Goal: Use online tool/utility: Use online tool/utility

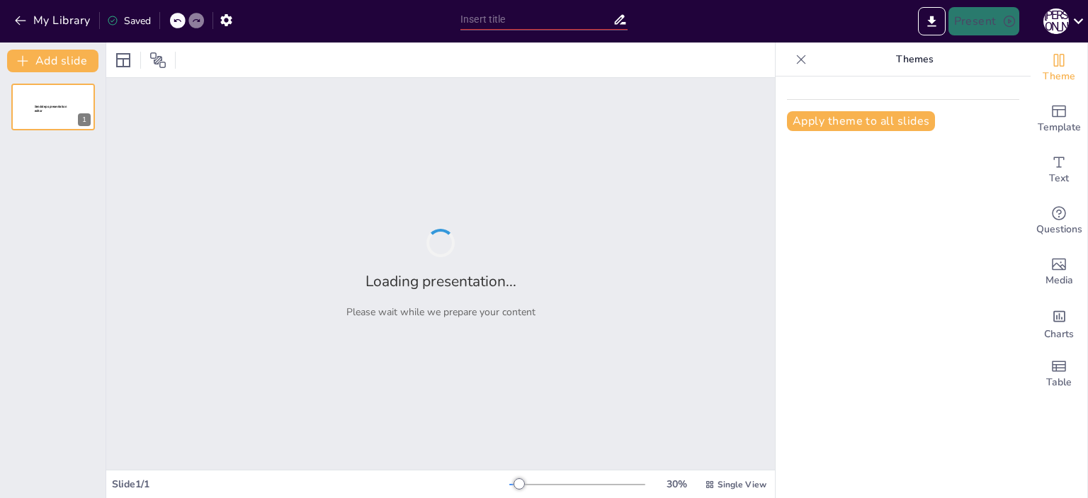
type input "Культурологія: Визначення та Основні Аспекти Сутності Культури"
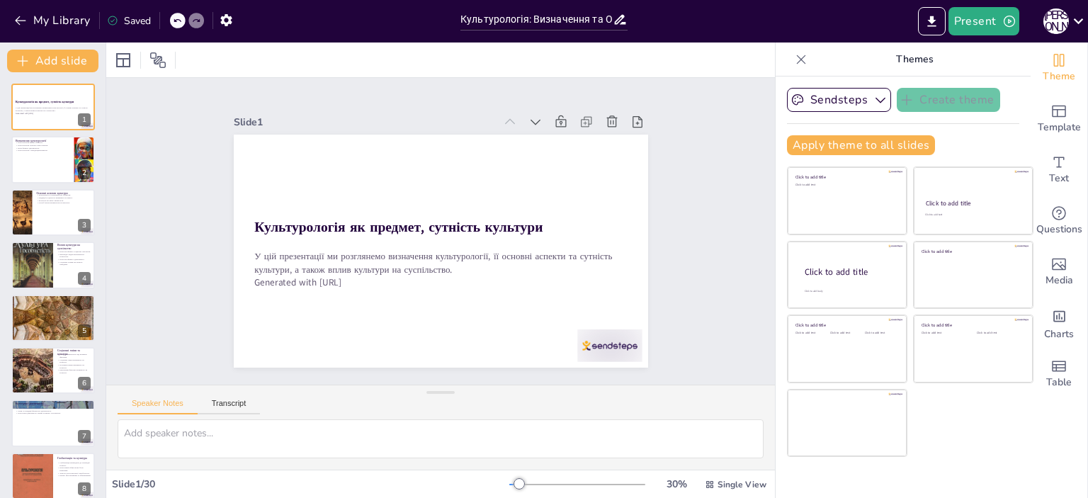
checkbox input "true"
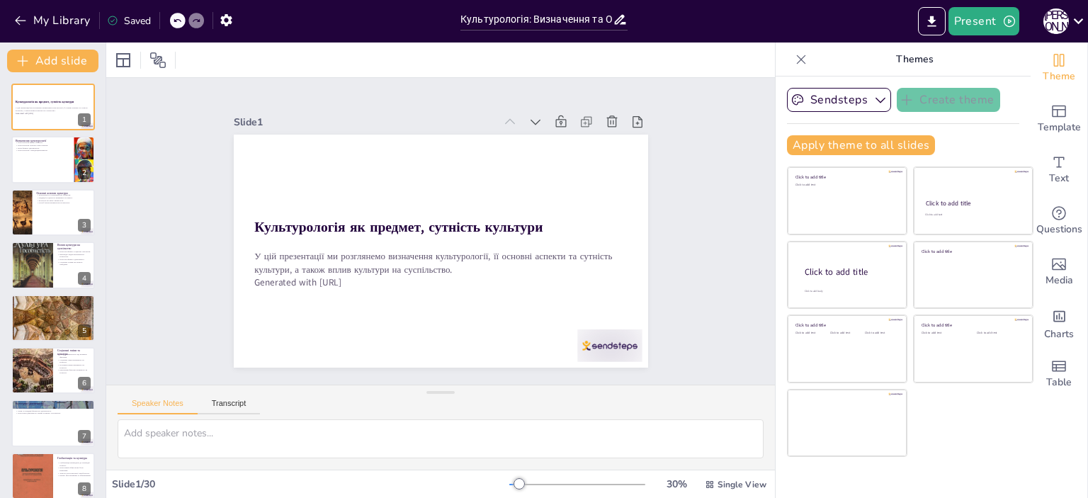
checkbox input "true"
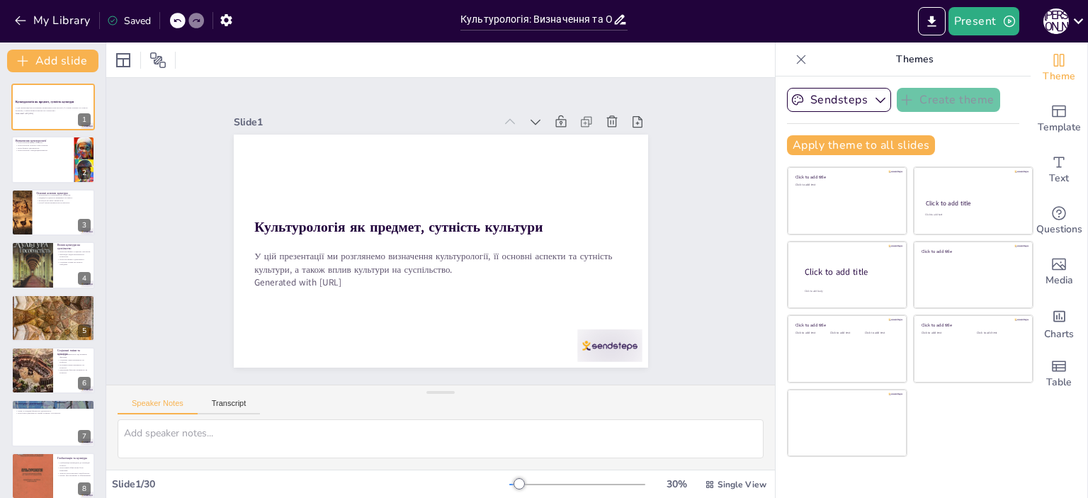
checkbox input "true"
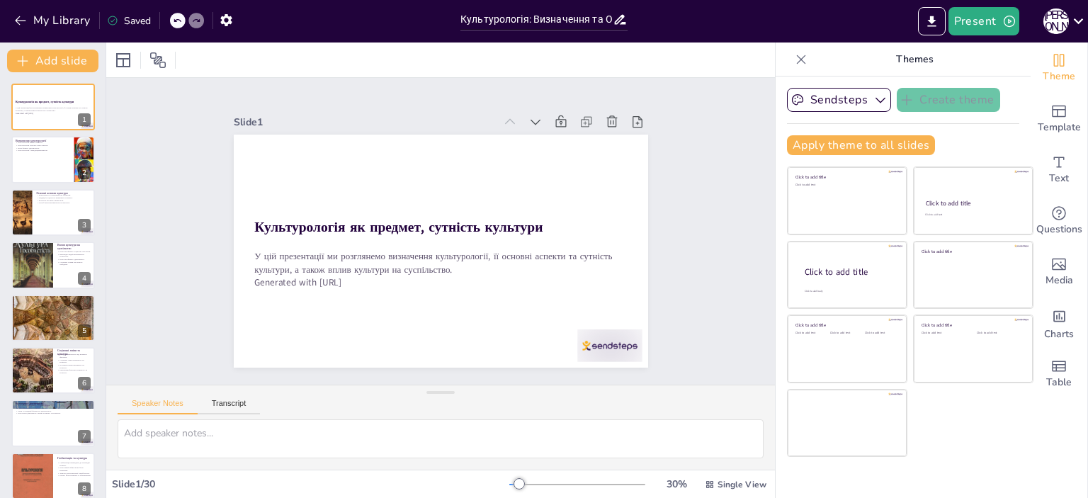
checkbox input "true"
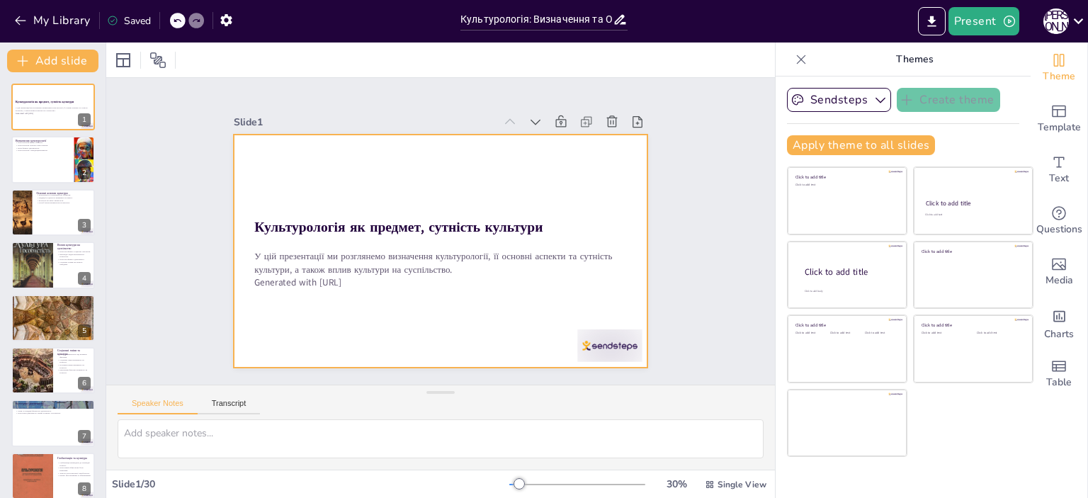
checkbox input "true"
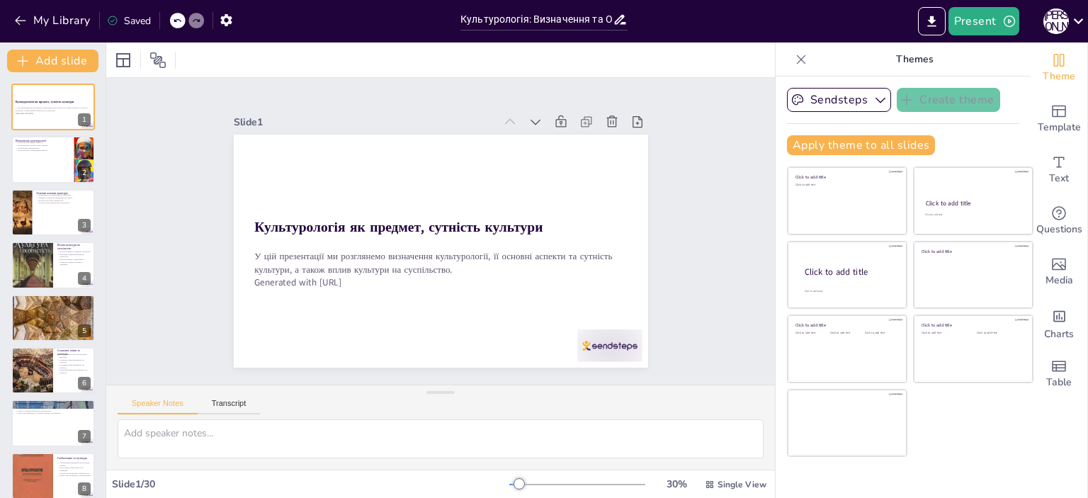
checkbox input "true"
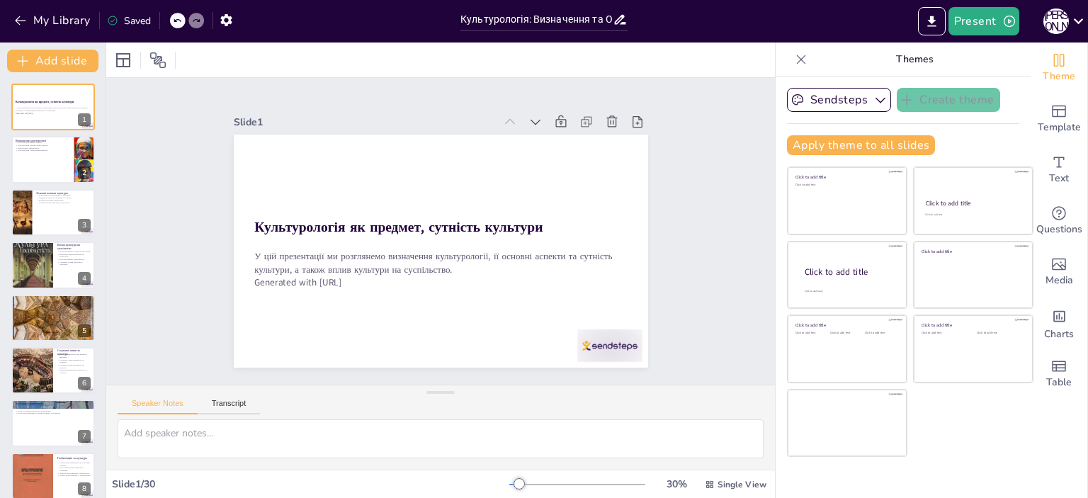
checkbox input "true"
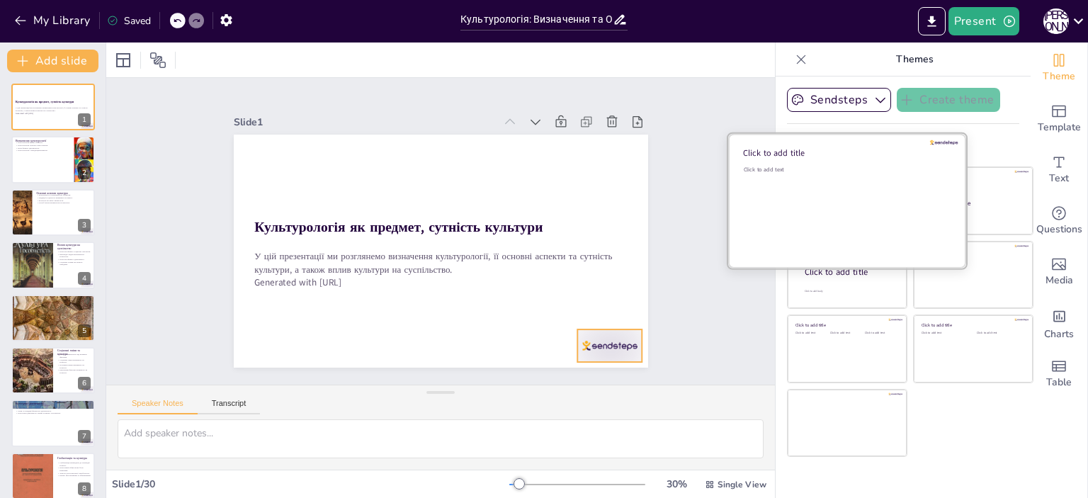
checkbox input "true"
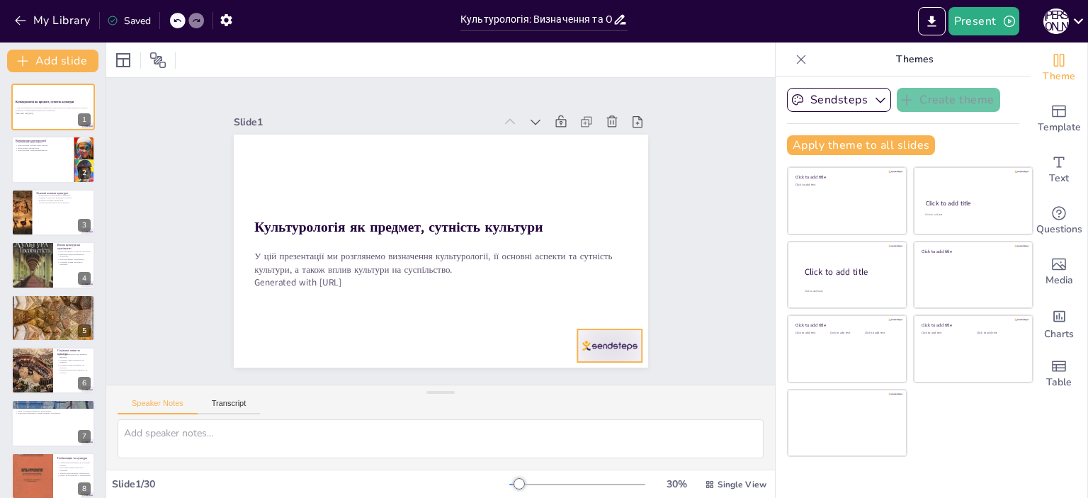
checkbox input "true"
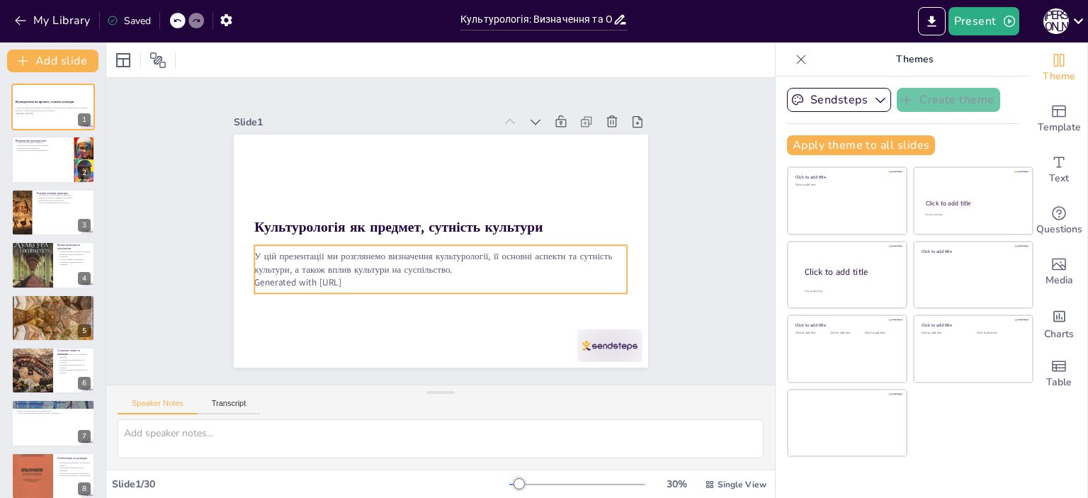
checkbox input "true"
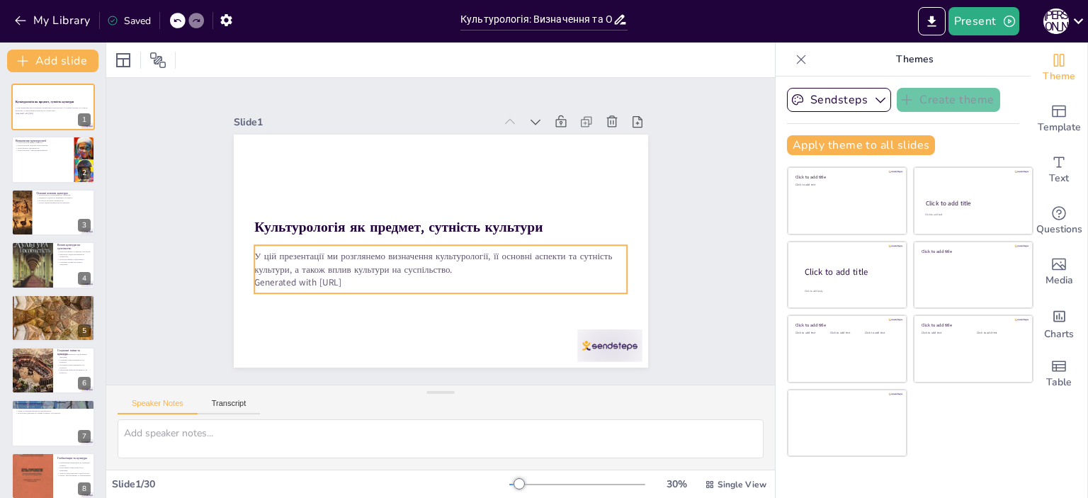
checkbox input "true"
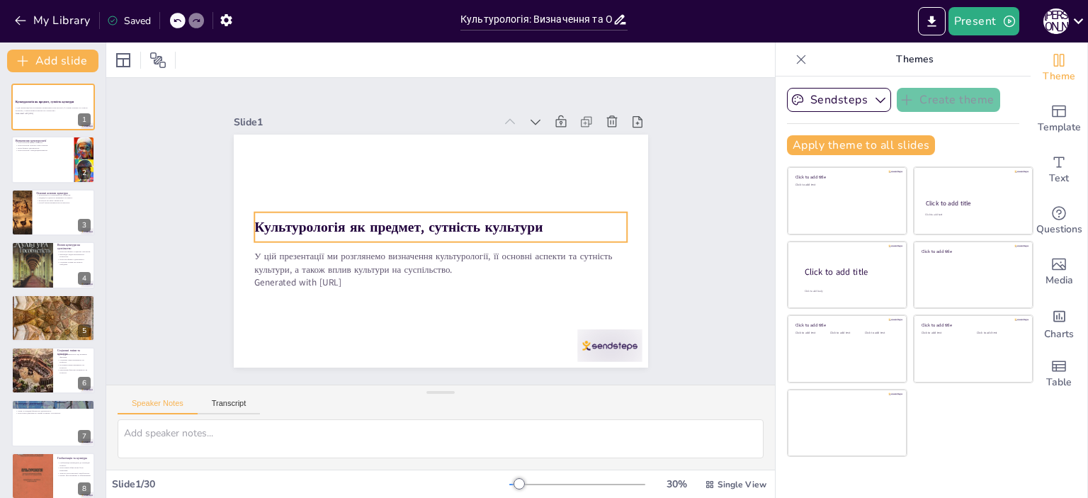
checkbox input "true"
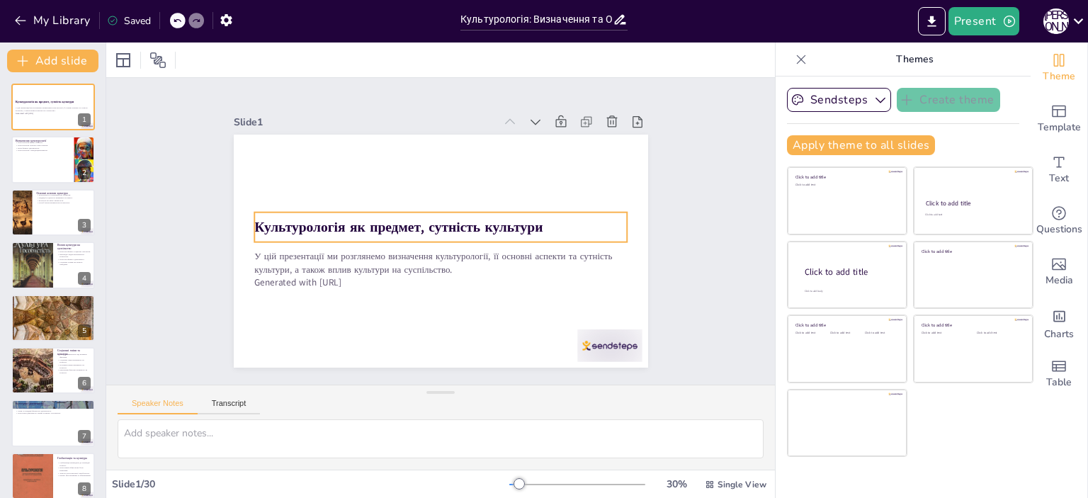
checkbox input "true"
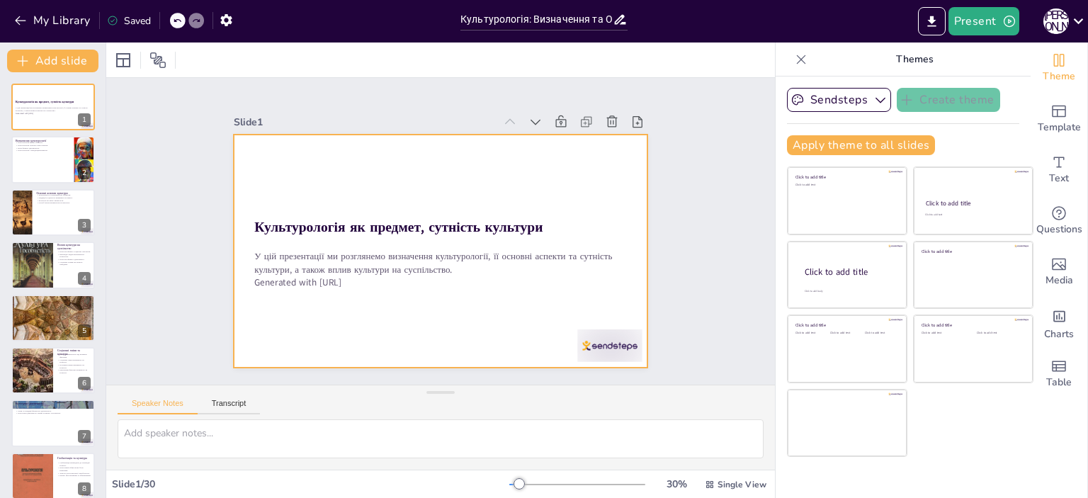
checkbox input "true"
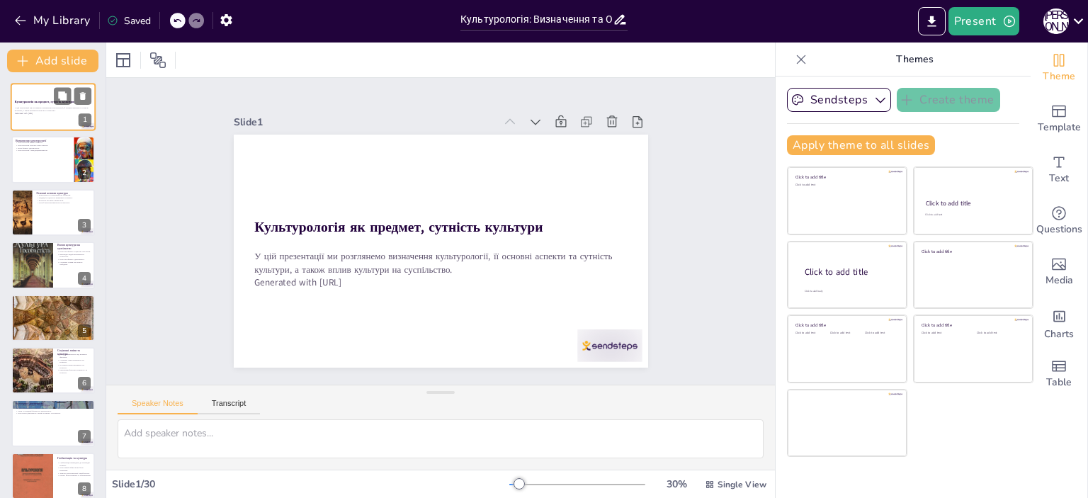
checkbox input "true"
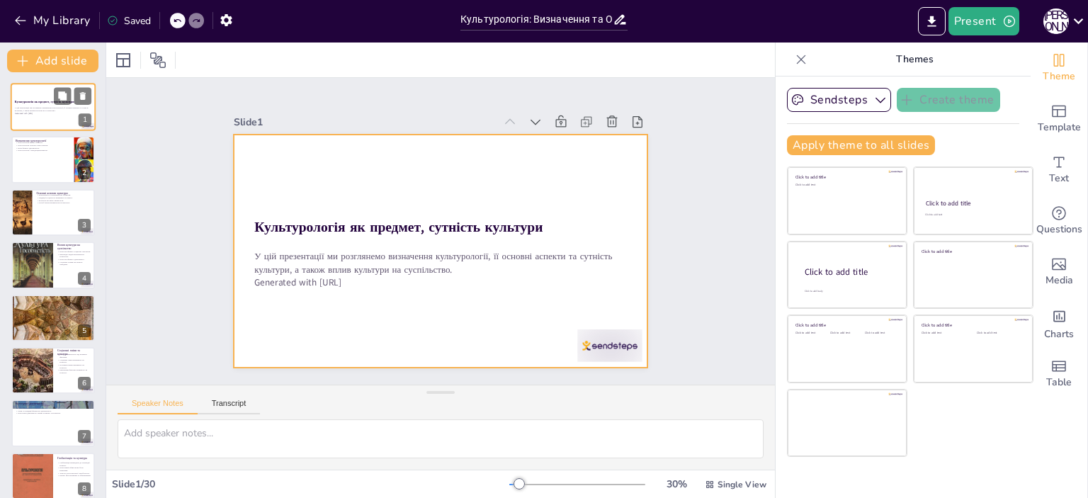
checkbox input "true"
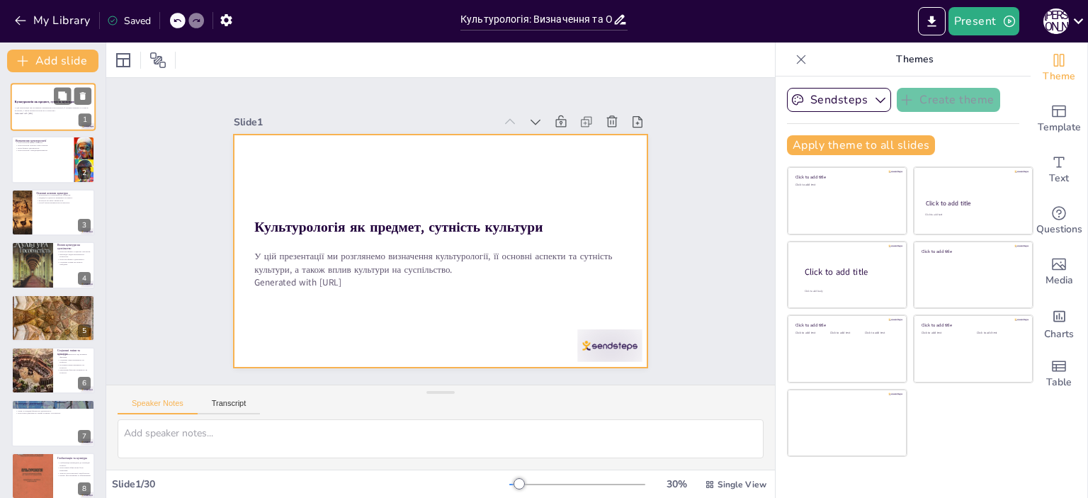
checkbox input "true"
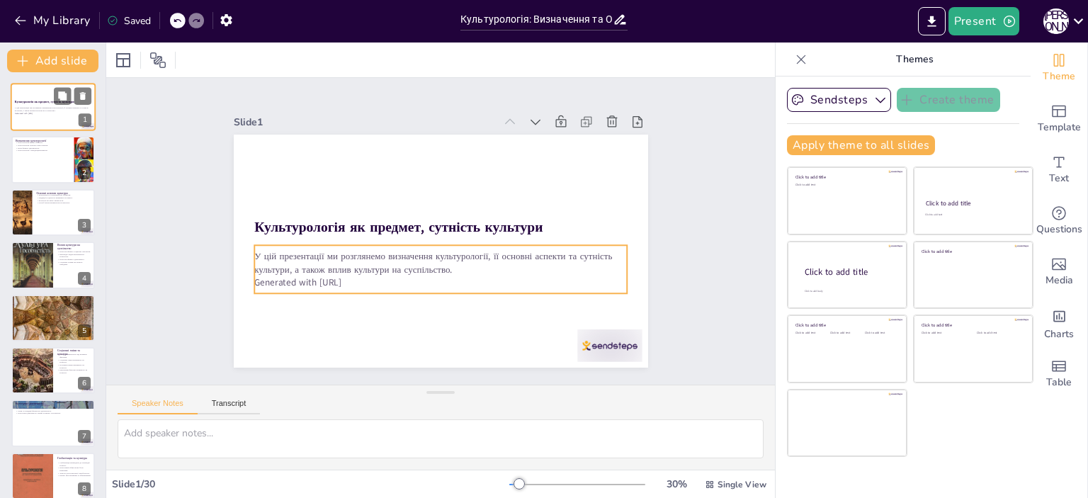
click at [41, 108] on p "У цій презентації ми розглянемо визначення культурології, її основні аспекти та…" at bounding box center [53, 109] width 76 height 5
checkbox input "true"
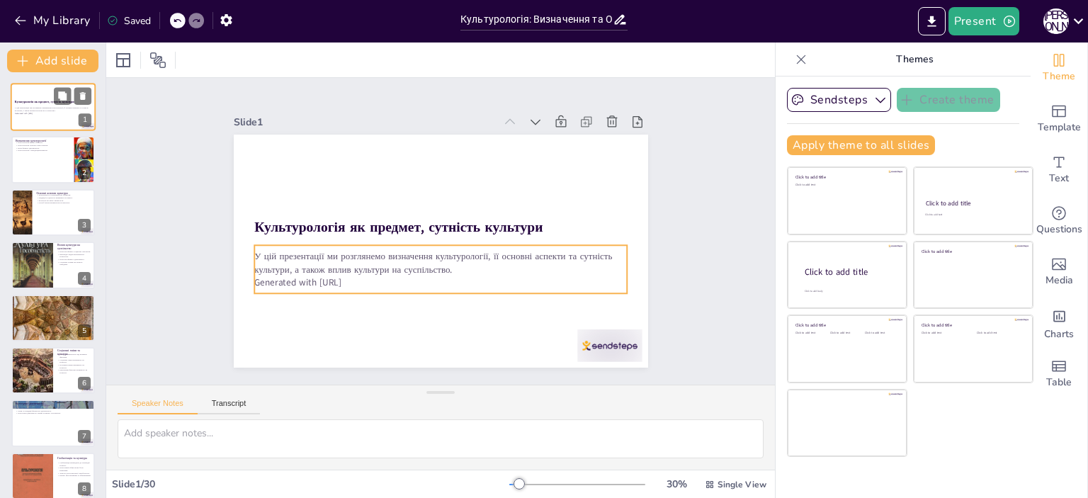
checkbox input "true"
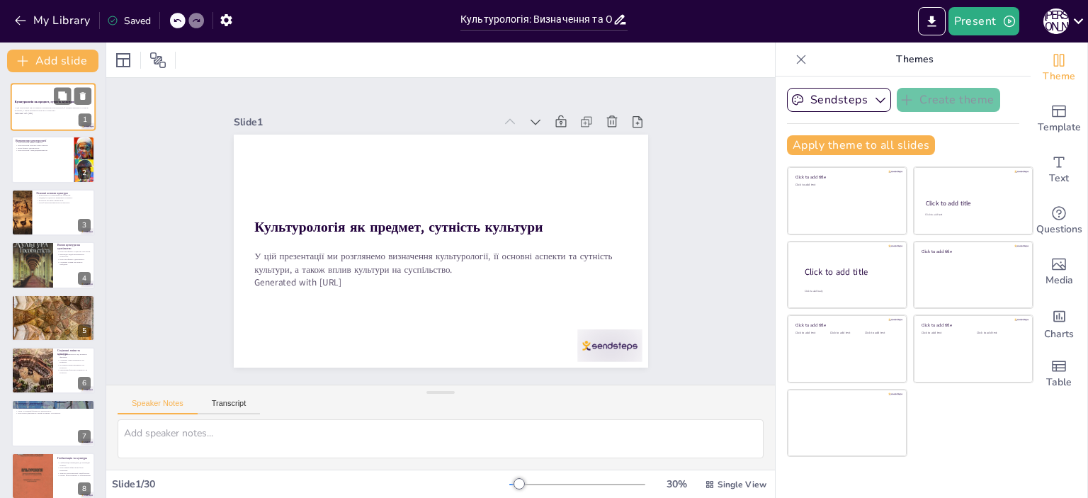
checkbox input "true"
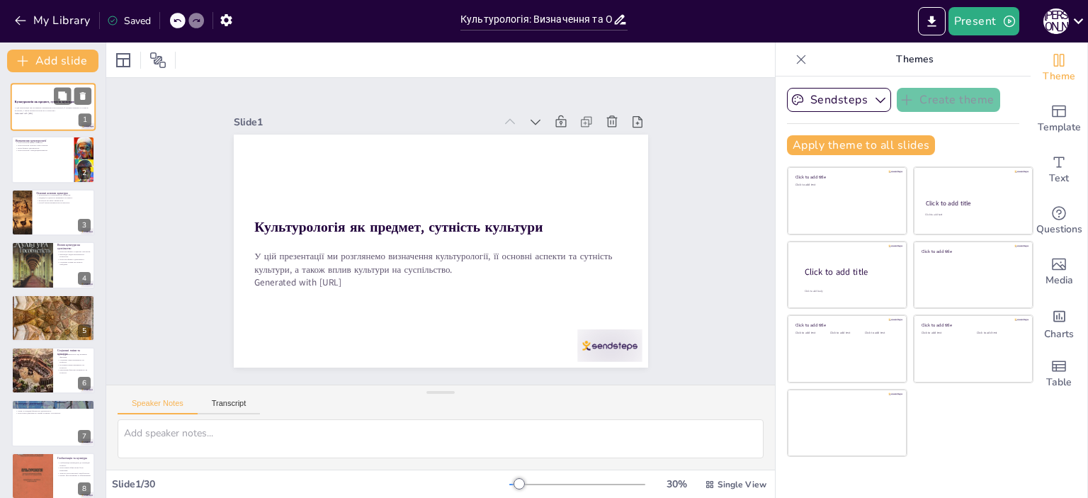
checkbox input "true"
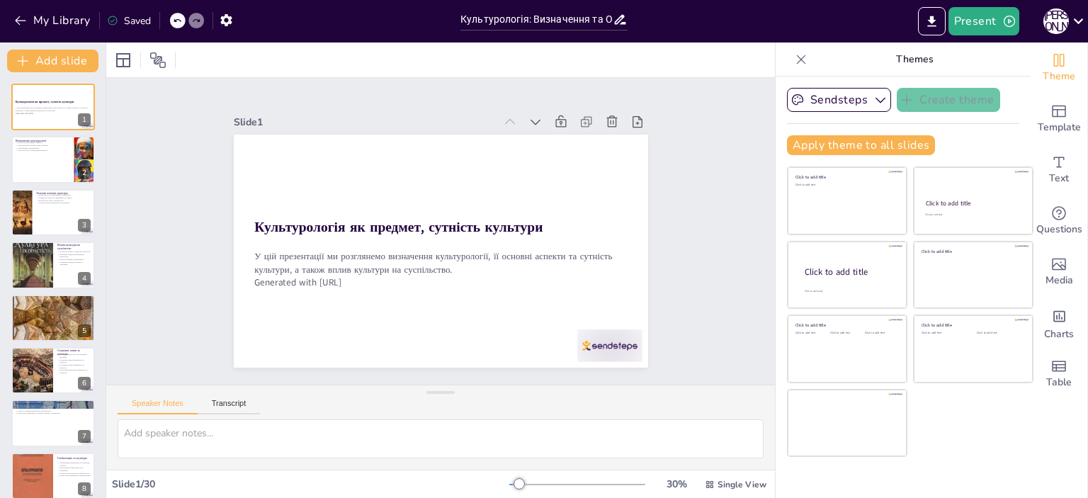
checkbox input "true"
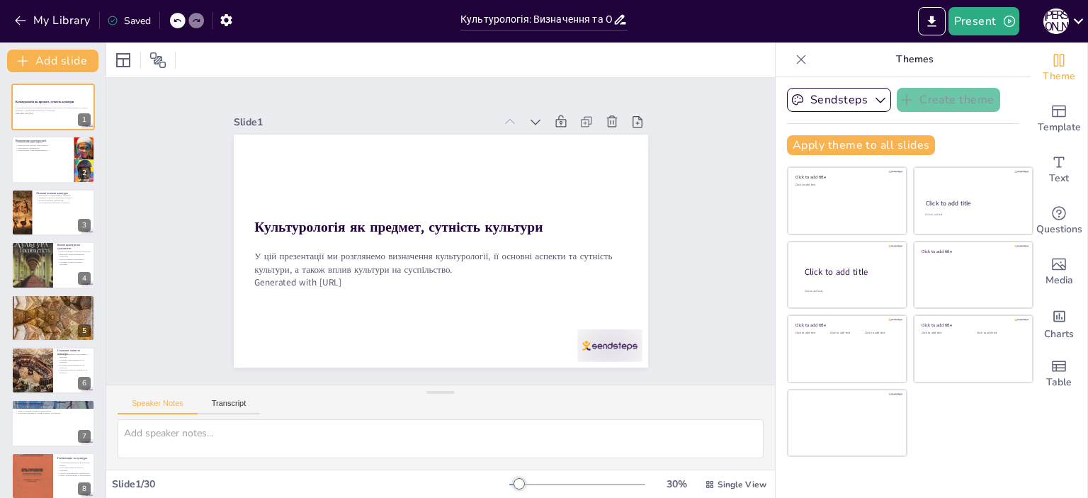
checkbox input "true"
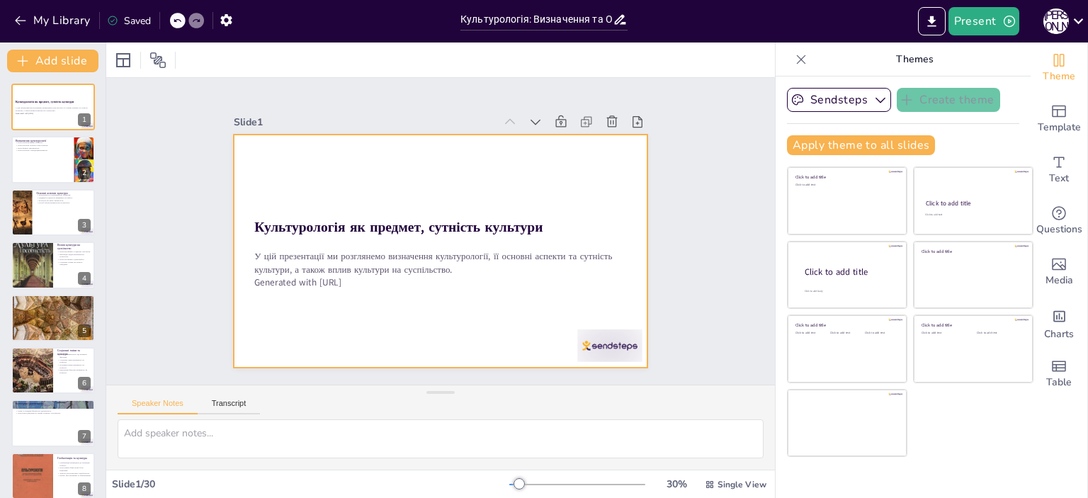
checkbox input "true"
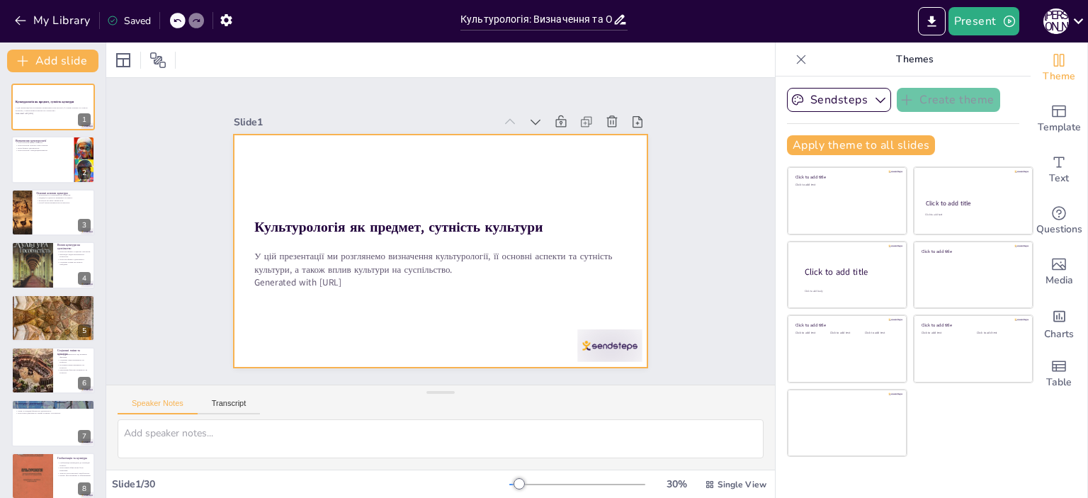
checkbox input "true"
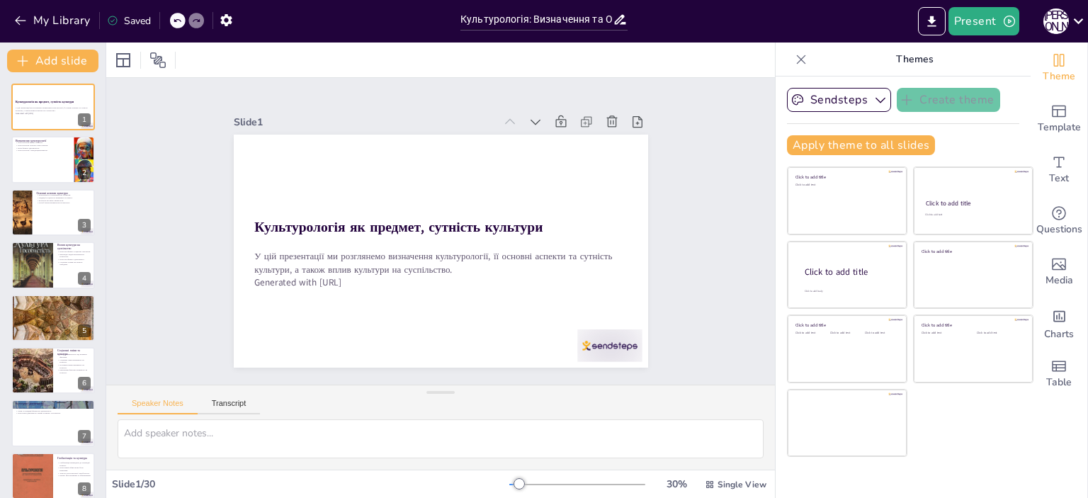
checkbox input "true"
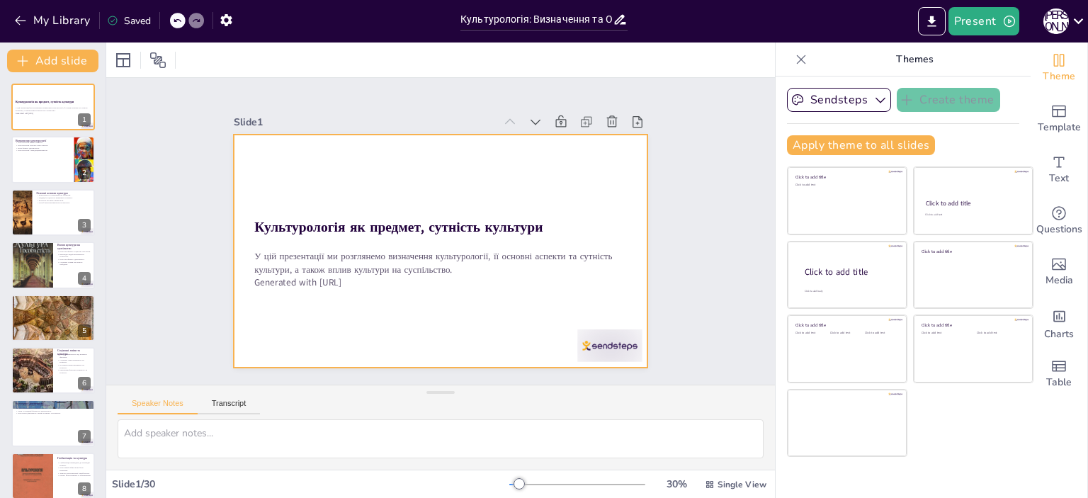
checkbox input "true"
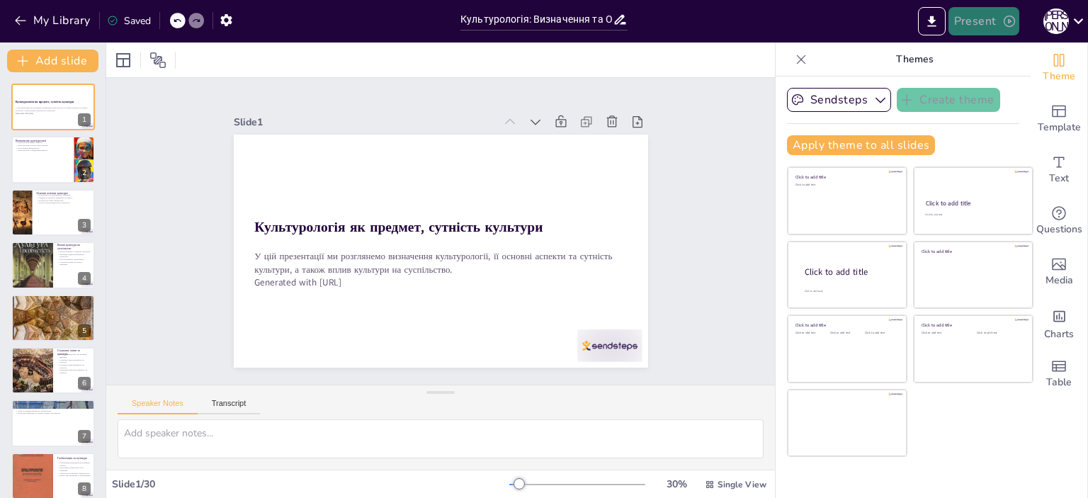
click at [994, 21] on button "Present" at bounding box center [983, 21] width 71 height 28
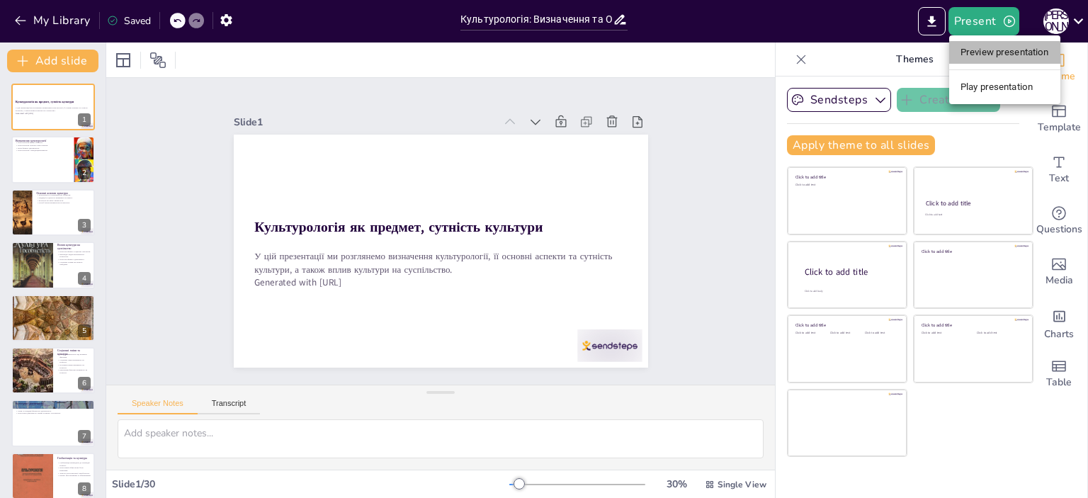
click at [996, 59] on li "Preview presentation" at bounding box center [1004, 52] width 111 height 23
